Goal: Task Accomplishment & Management: Manage account settings

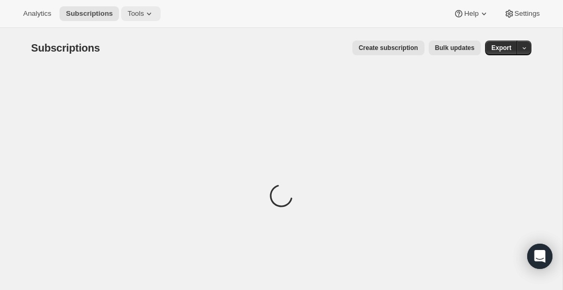
click at [134, 18] on button "Tools" at bounding box center [141, 13] width 40 height 15
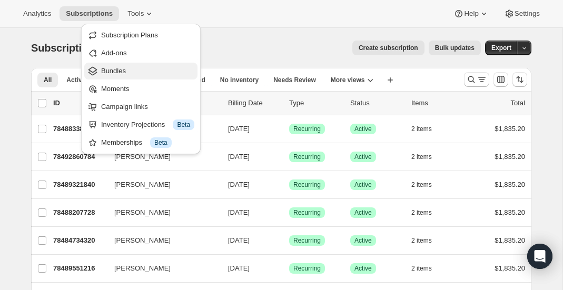
click at [145, 65] on button "Bundles" at bounding box center [140, 71] width 113 height 17
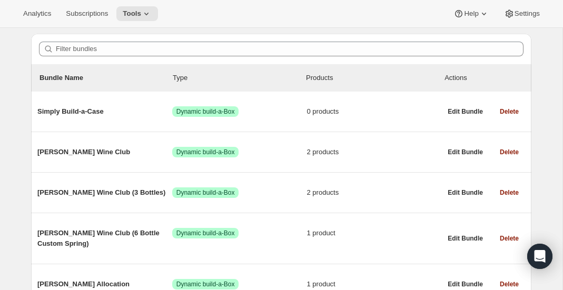
scroll to position [92, 0]
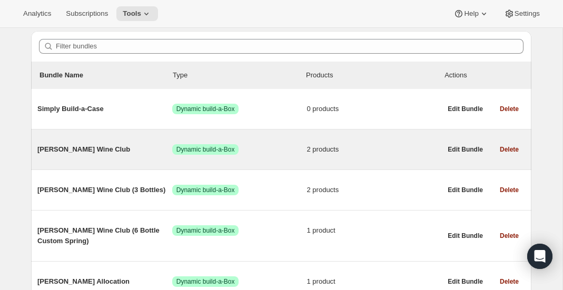
click at [117, 147] on span "[PERSON_NAME] Wine Club" at bounding box center [104, 149] width 135 height 11
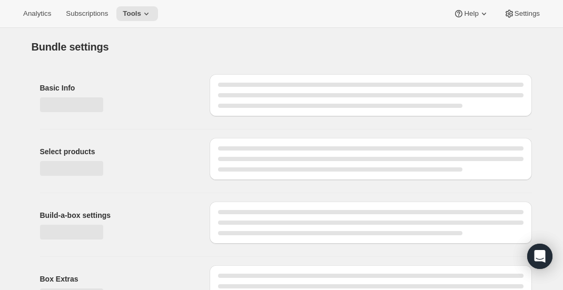
type input "[PERSON_NAME] Wine Club"
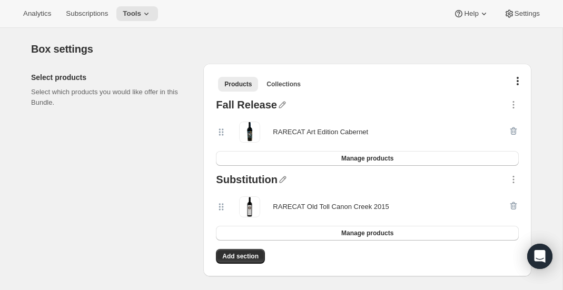
scroll to position [219, 0]
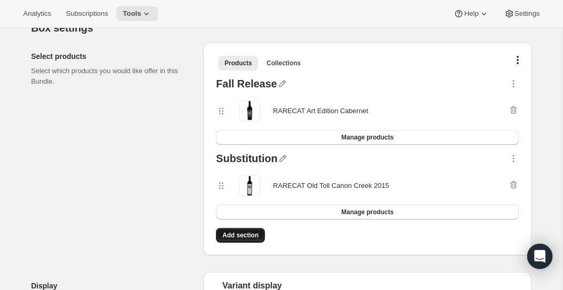
click at [226, 234] on span "Add section" at bounding box center [240, 235] width 36 height 8
click at [280, 82] on icon "button" at bounding box center [282, 84] width 7 height 7
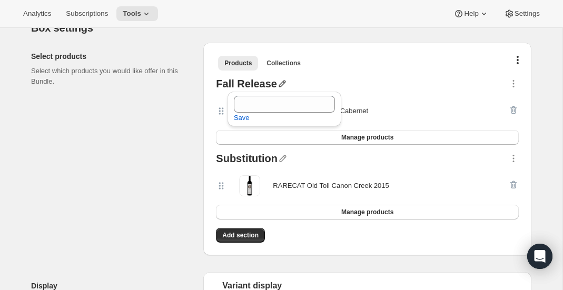
click at [192, 95] on div "Select products Select which products you would like offer in this Bundle." at bounding box center [113, 149] width 164 height 213
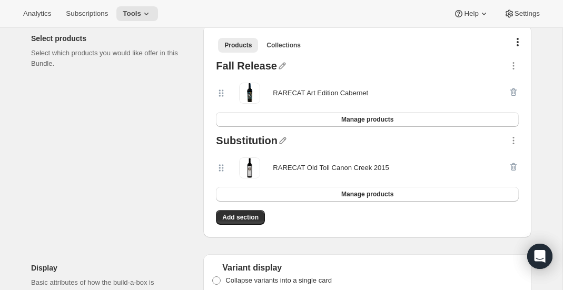
scroll to position [240, 0]
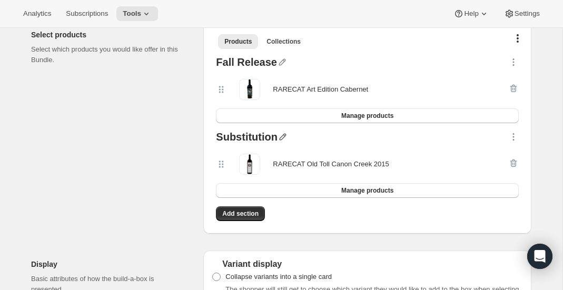
click at [279, 136] on icon "button" at bounding box center [283, 137] width 11 height 11
click at [249, 140] on div "Substitution" at bounding box center [247, 139] width 62 height 14
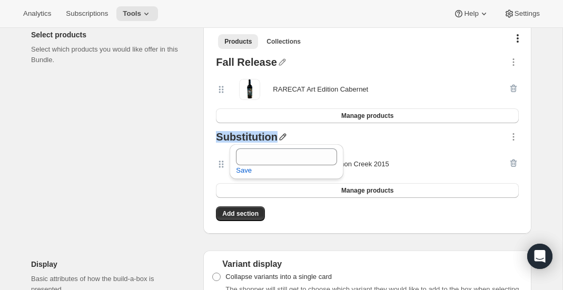
click at [249, 140] on div "Substitution" at bounding box center [247, 139] width 62 height 14
copy div "Substitution"
click at [279, 136] on icon "button" at bounding box center [282, 137] width 7 height 7
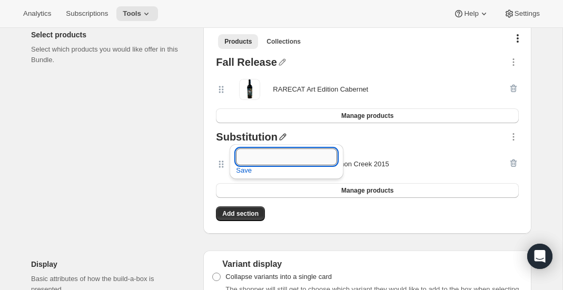
click at [272, 154] on input "text" at bounding box center [286, 157] width 101 height 17
paste input "Substitution"
type input "Substitutions"
click at [184, 168] on div "Select products Select which products you would like offer in this Bundle." at bounding box center [113, 127] width 164 height 213
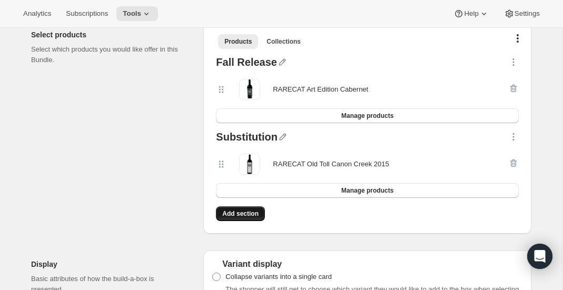
click at [227, 210] on span "Add section" at bounding box center [240, 214] width 36 height 8
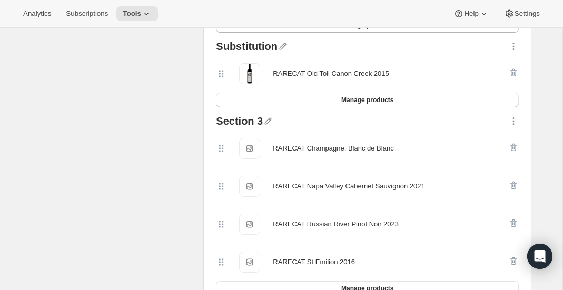
scroll to position [331, 0]
click at [512, 117] on icon "button" at bounding box center [513, 120] width 11 height 11
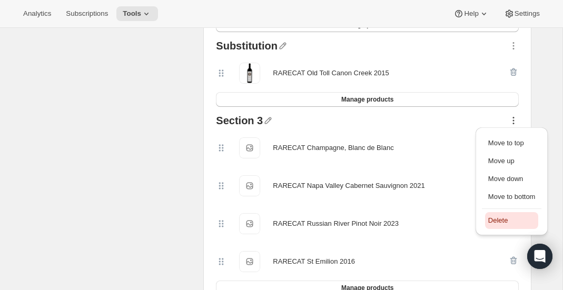
click at [504, 223] on span "Delete" at bounding box center [498, 221] width 20 height 8
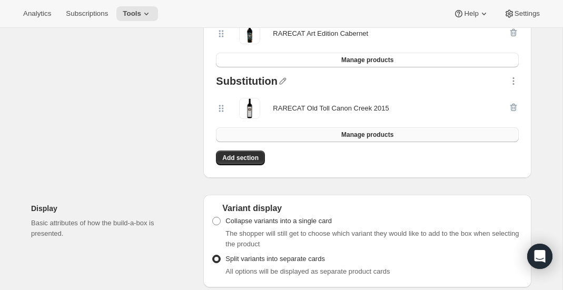
scroll to position [298, 0]
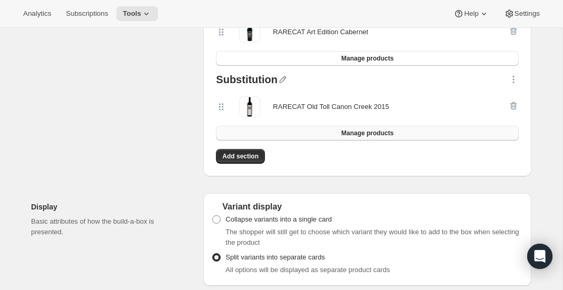
click at [344, 129] on span "Manage products" at bounding box center [367, 133] width 52 height 8
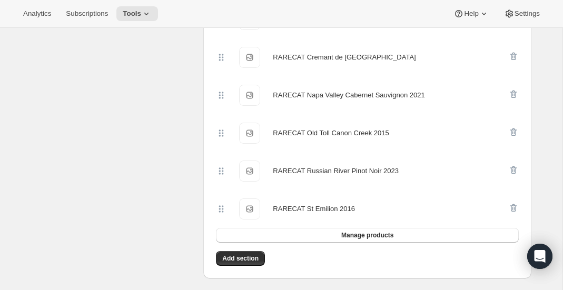
scroll to position [279, 0]
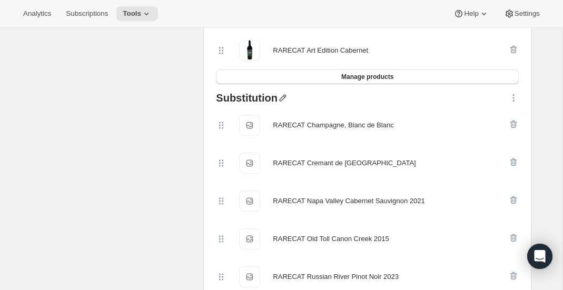
click at [280, 98] on icon "button" at bounding box center [283, 98] width 11 height 11
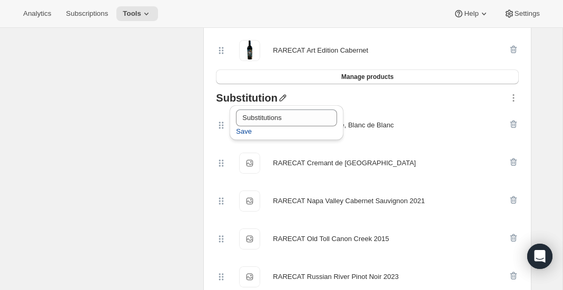
click at [247, 127] on span "Save" at bounding box center [244, 131] width 16 height 11
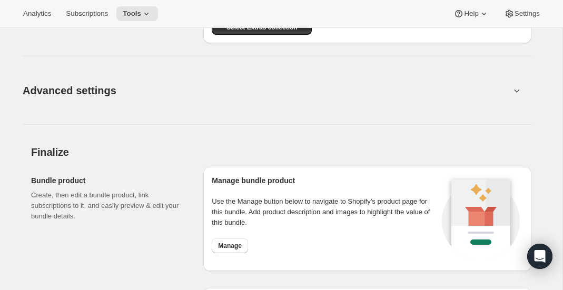
scroll to position [1039, 0]
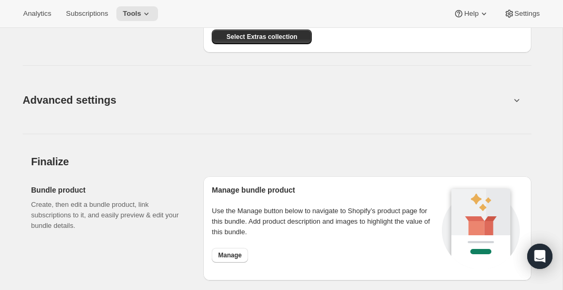
click at [341, 112] on button "Advanced settings" at bounding box center [266, 100] width 500 height 41
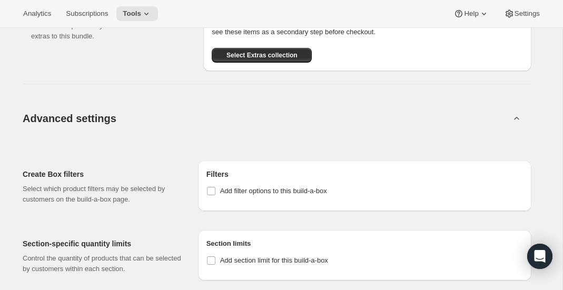
scroll to position [1022, 0]
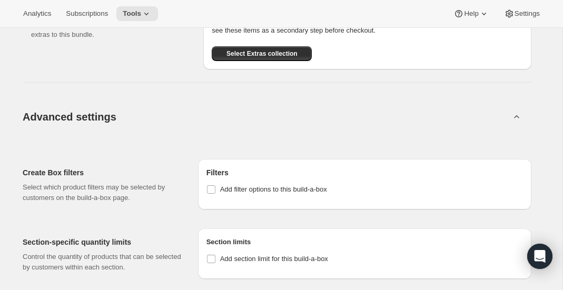
click at [281, 127] on button "Advanced settings" at bounding box center [266, 116] width 500 height 41
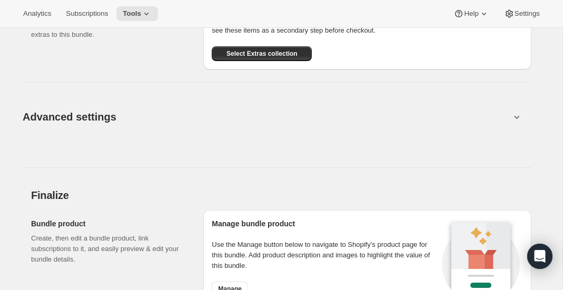
click at [281, 127] on button "Advanced settings" at bounding box center [266, 116] width 500 height 41
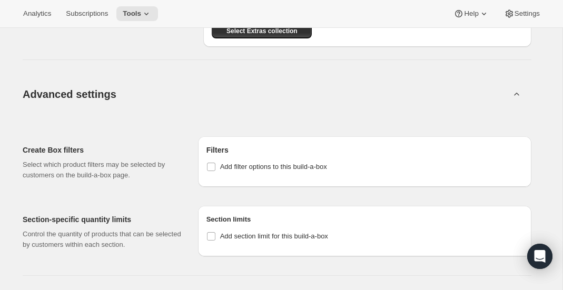
scroll to position [1051, 0]
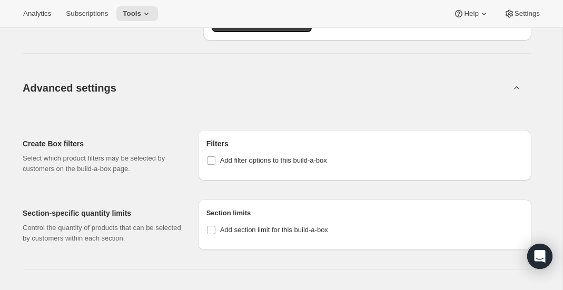
click at [281, 83] on button "Advanced settings" at bounding box center [266, 87] width 500 height 41
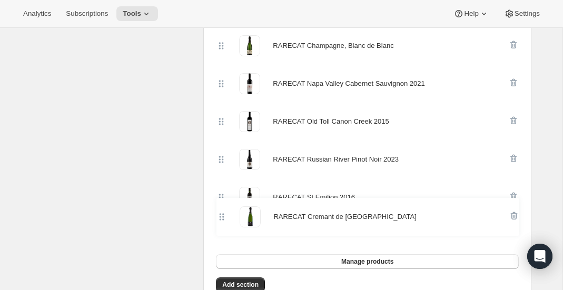
scroll to position [360, 0]
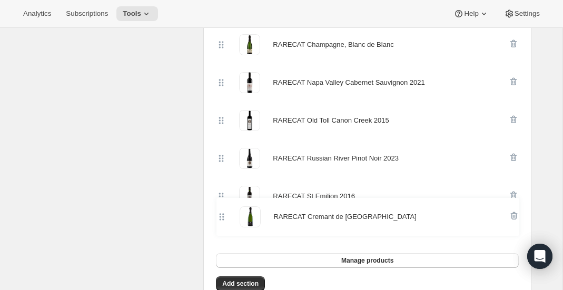
drag, startPoint x: 222, startPoint y: 115, endPoint x: 222, endPoint y: 217, distance: 101.1
click at [222, 217] on div "RARECAT Champagne, Blanc de Blanc RARECAT Cremant de Bordeaux RARECAT Napa Vall…" at bounding box center [367, 140] width 303 height 228
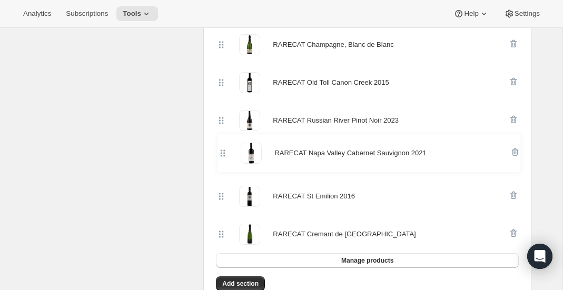
drag, startPoint x: 224, startPoint y: 78, endPoint x: 224, endPoint y: 163, distance: 84.8
click at [224, 163] on div "RARECAT Champagne, Blanc de Blanc RARECAT Napa Valley Cabernet Sauvignon 2021 R…" at bounding box center [367, 140] width 303 height 228
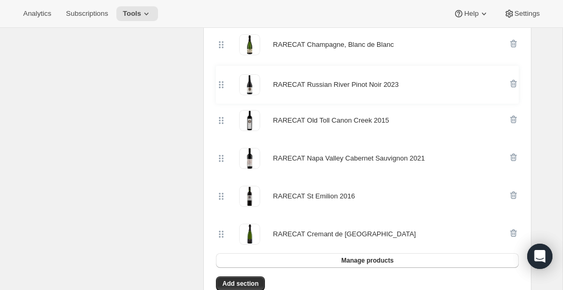
drag, startPoint x: 224, startPoint y: 123, endPoint x: 224, endPoint y: 76, distance: 46.9
click at [224, 76] on div "RARECAT Champagne, Blanc de Blanc RARECAT Old Toll Canon Creek 2015 RARECAT Rus…" at bounding box center [367, 140] width 303 height 228
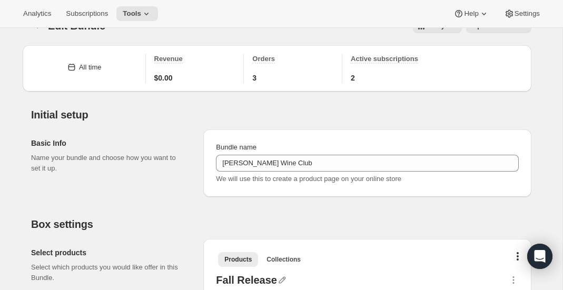
scroll to position [0, 0]
